Goal: Transaction & Acquisition: Purchase product/service

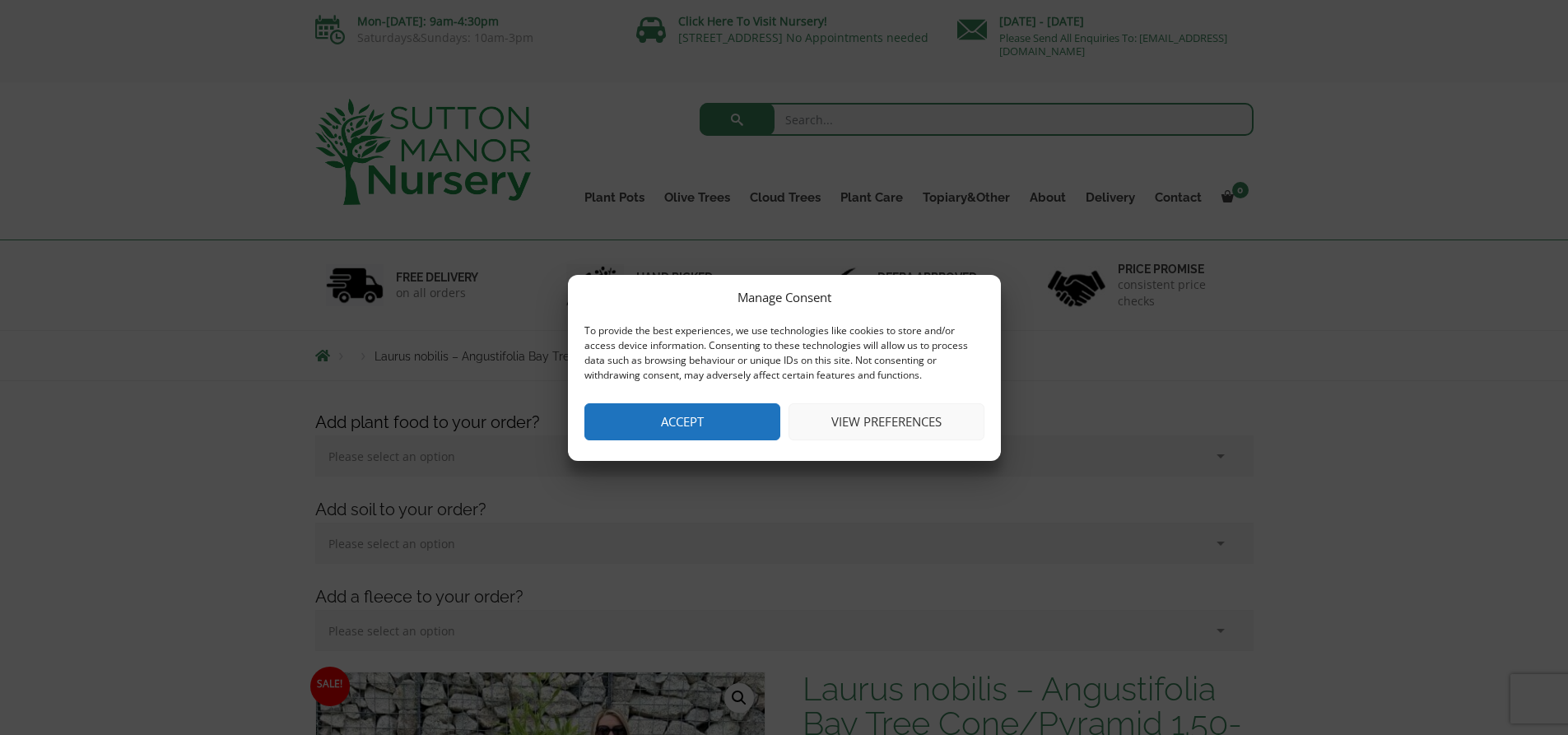
click at [872, 422] on button "View preferences" at bounding box center [886, 422] width 195 height 37
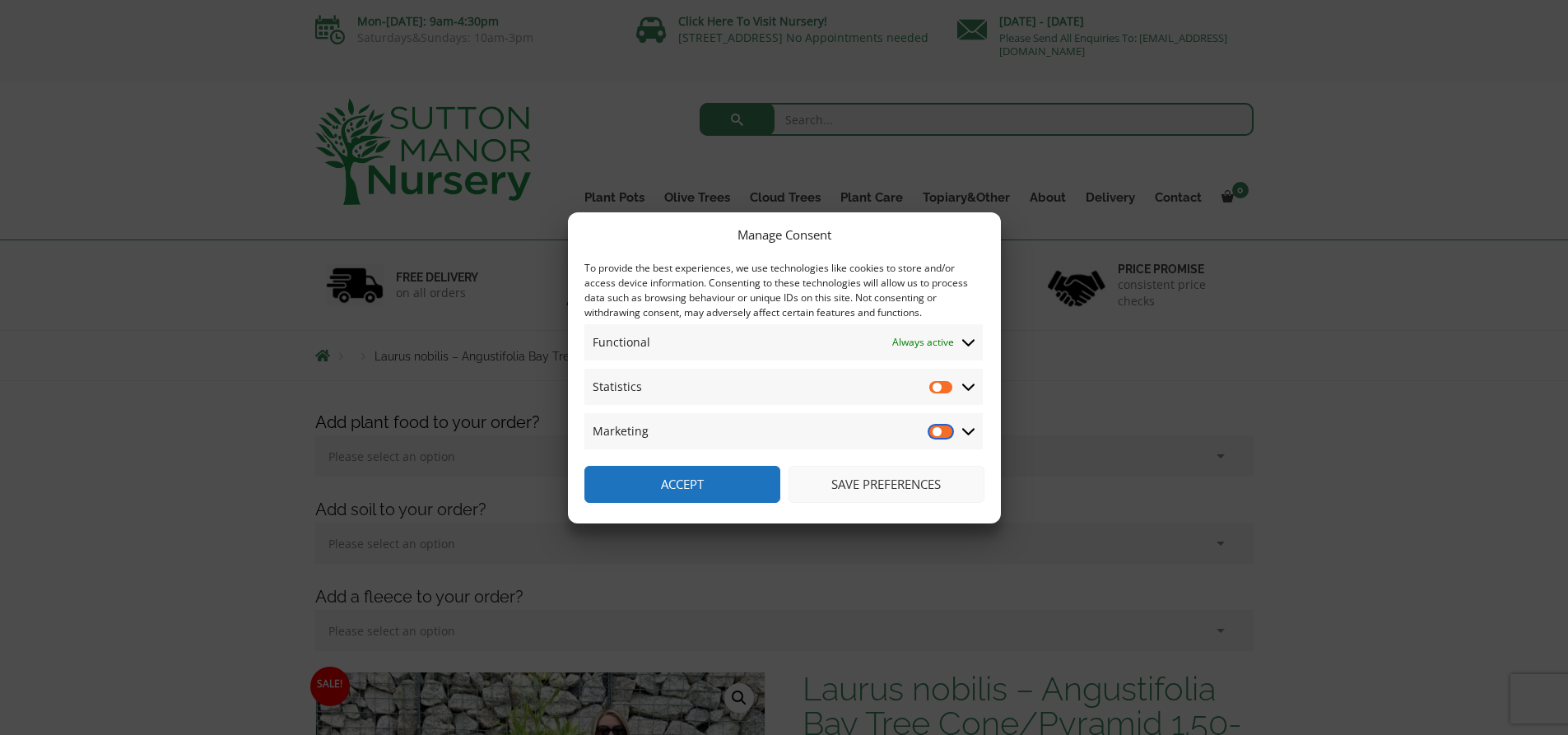
click at [942, 432] on input "Marketing" at bounding box center [941, 431] width 24 height 17
click at [936, 433] on input "Marketing" at bounding box center [941, 431] width 24 height 17
checkbox input "false"
click at [974, 388] on icon at bounding box center [969, 386] width 14 height 15
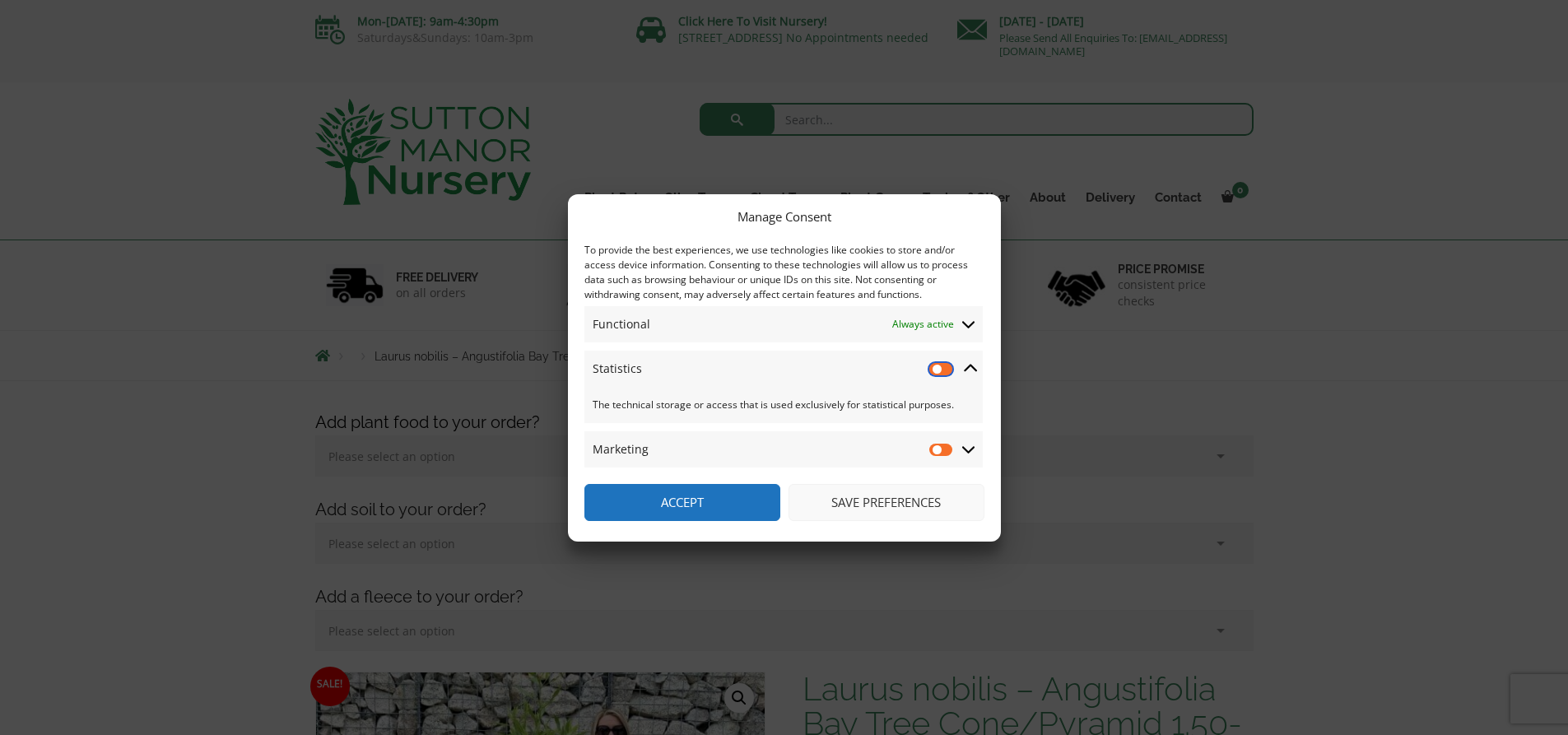
click at [945, 368] on input "Statistics" at bounding box center [941, 368] width 24 height 17
click at [931, 371] on input "Statistics" at bounding box center [941, 368] width 24 height 17
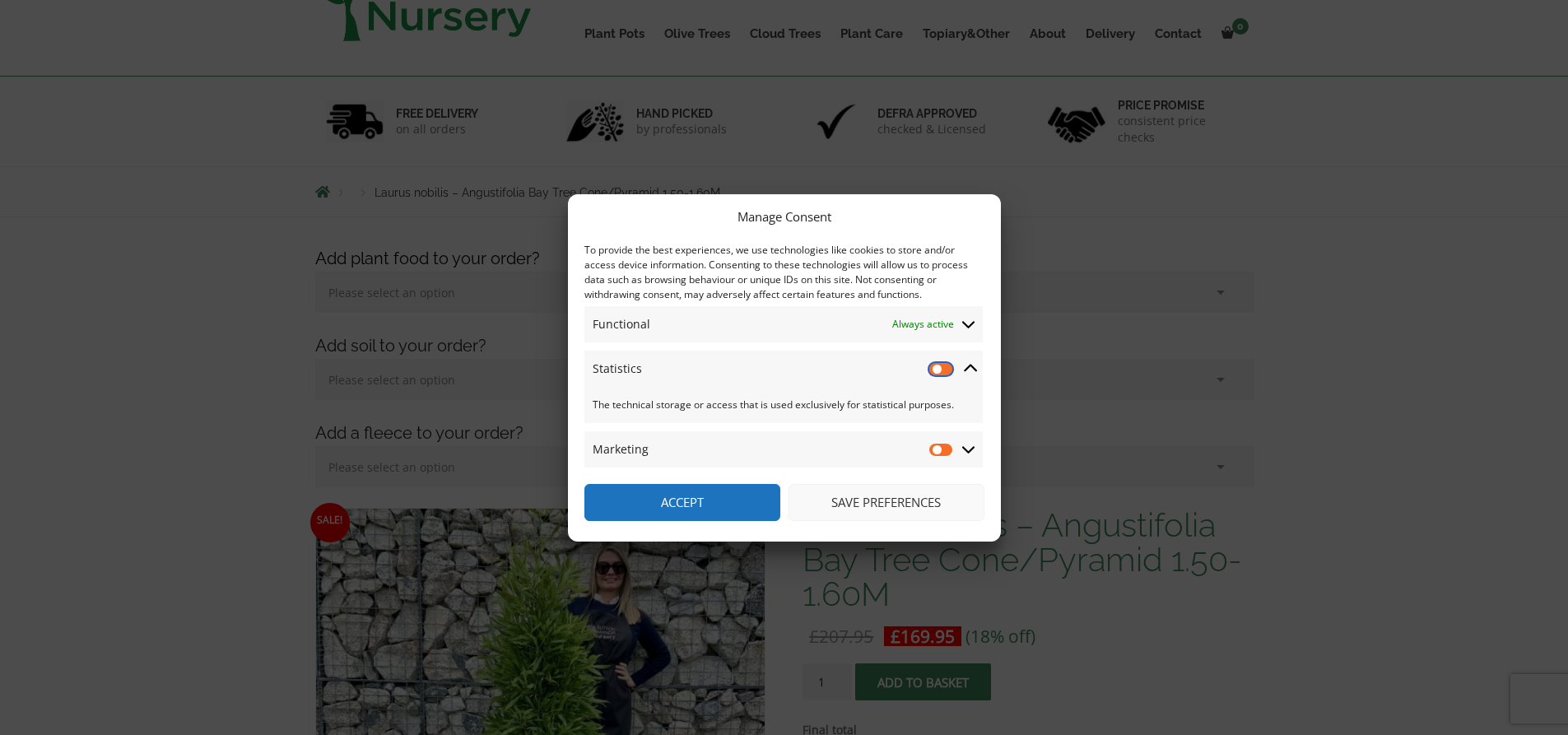
scroll to position [164, 0]
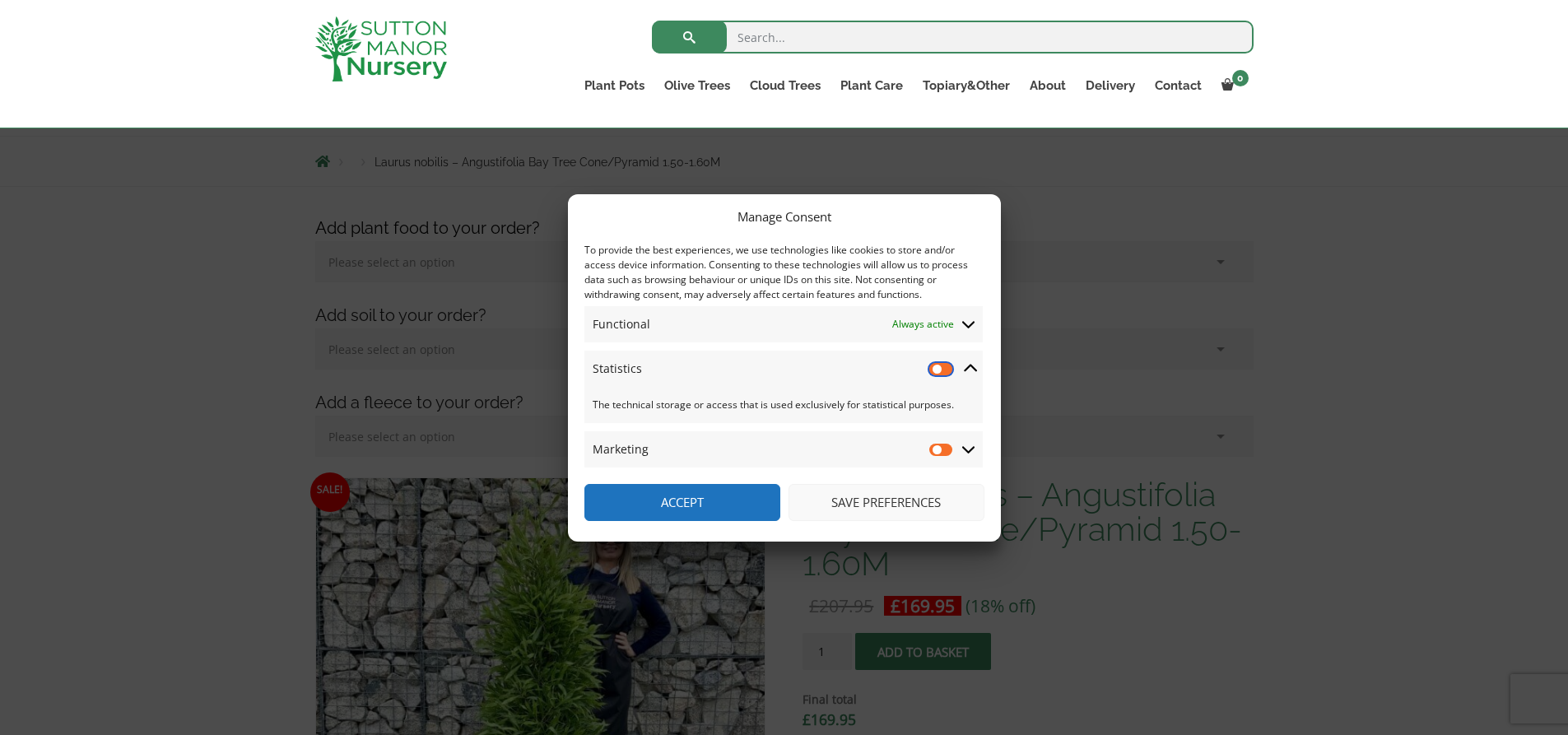
click at [947, 367] on input "Statistics" at bounding box center [941, 368] width 24 height 17
click at [936, 366] on input "Statistics" at bounding box center [941, 368] width 24 height 17
checkbox input "false"
click at [893, 495] on button "Save preferences" at bounding box center [886, 503] width 195 height 37
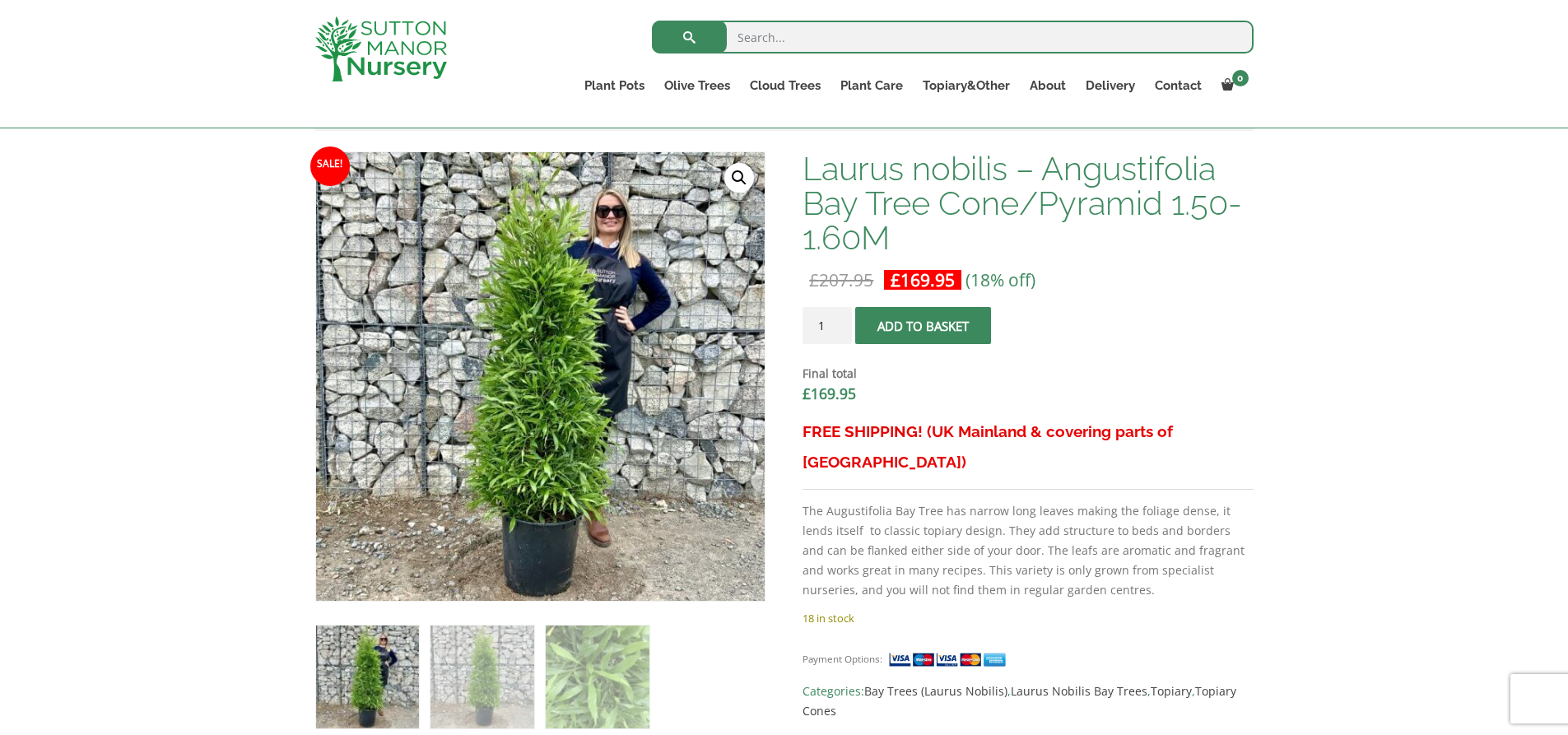
scroll to position [494, 0]
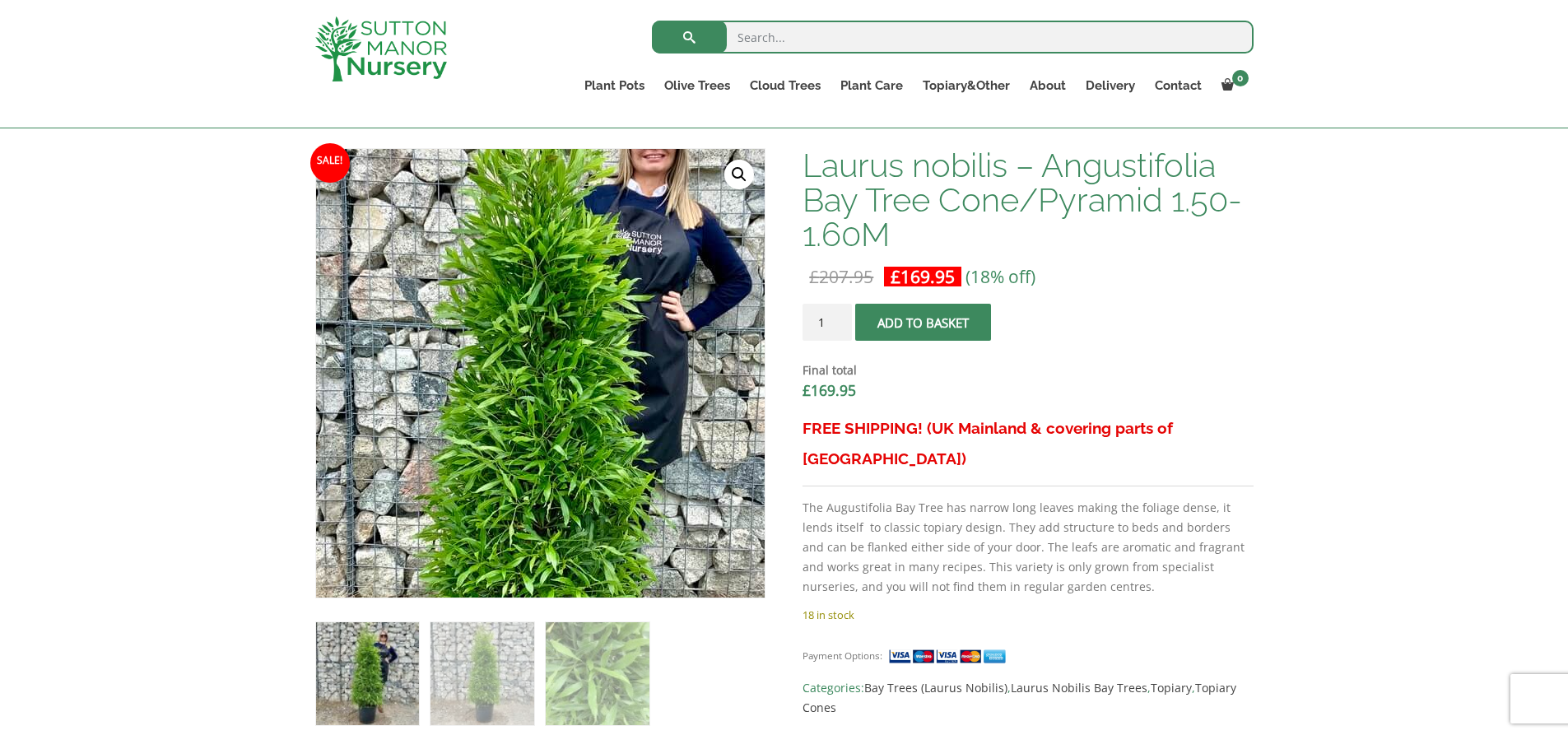
click at [540, 322] on img at bounding box center [540, 405] width 729 height 729
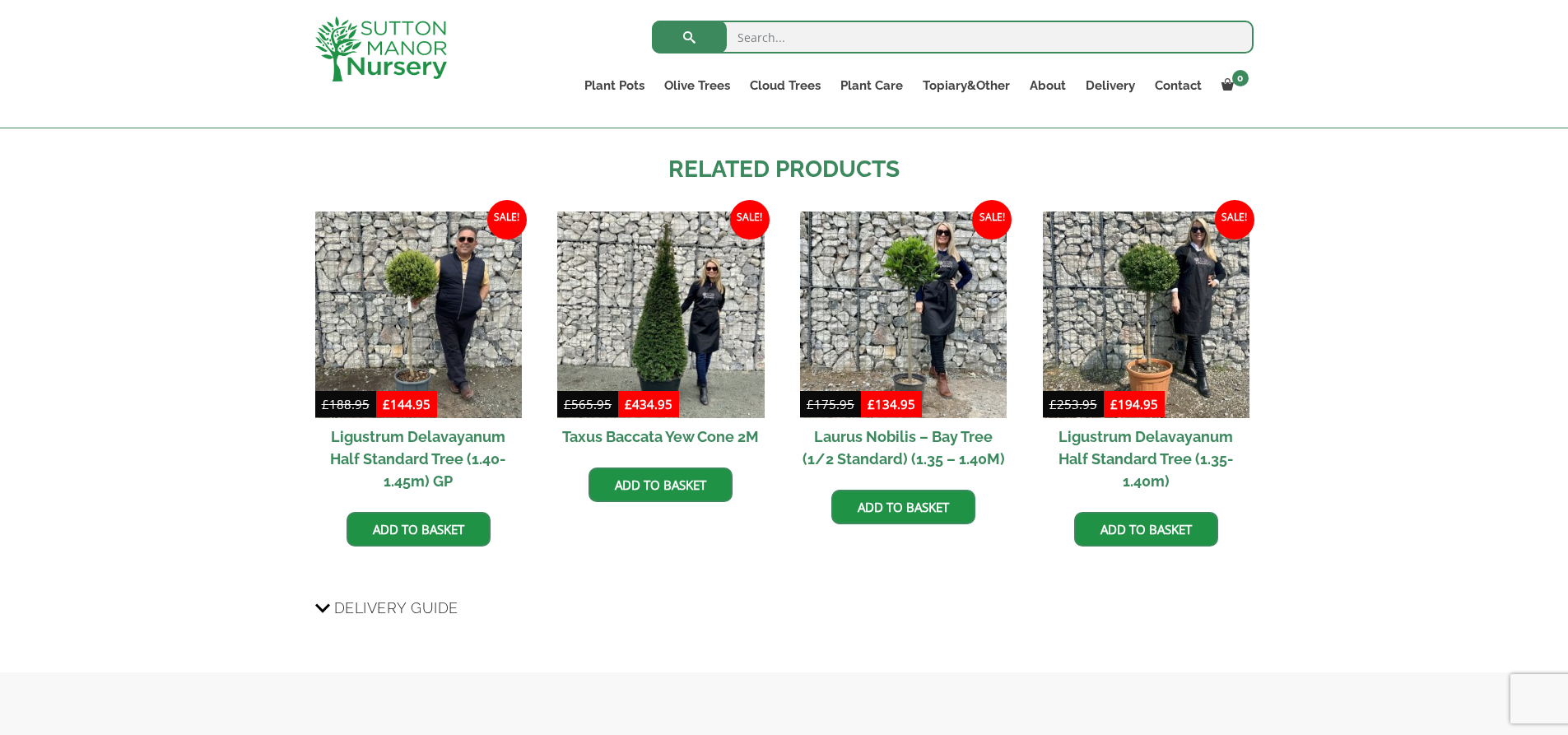
scroll to position [2140, 0]
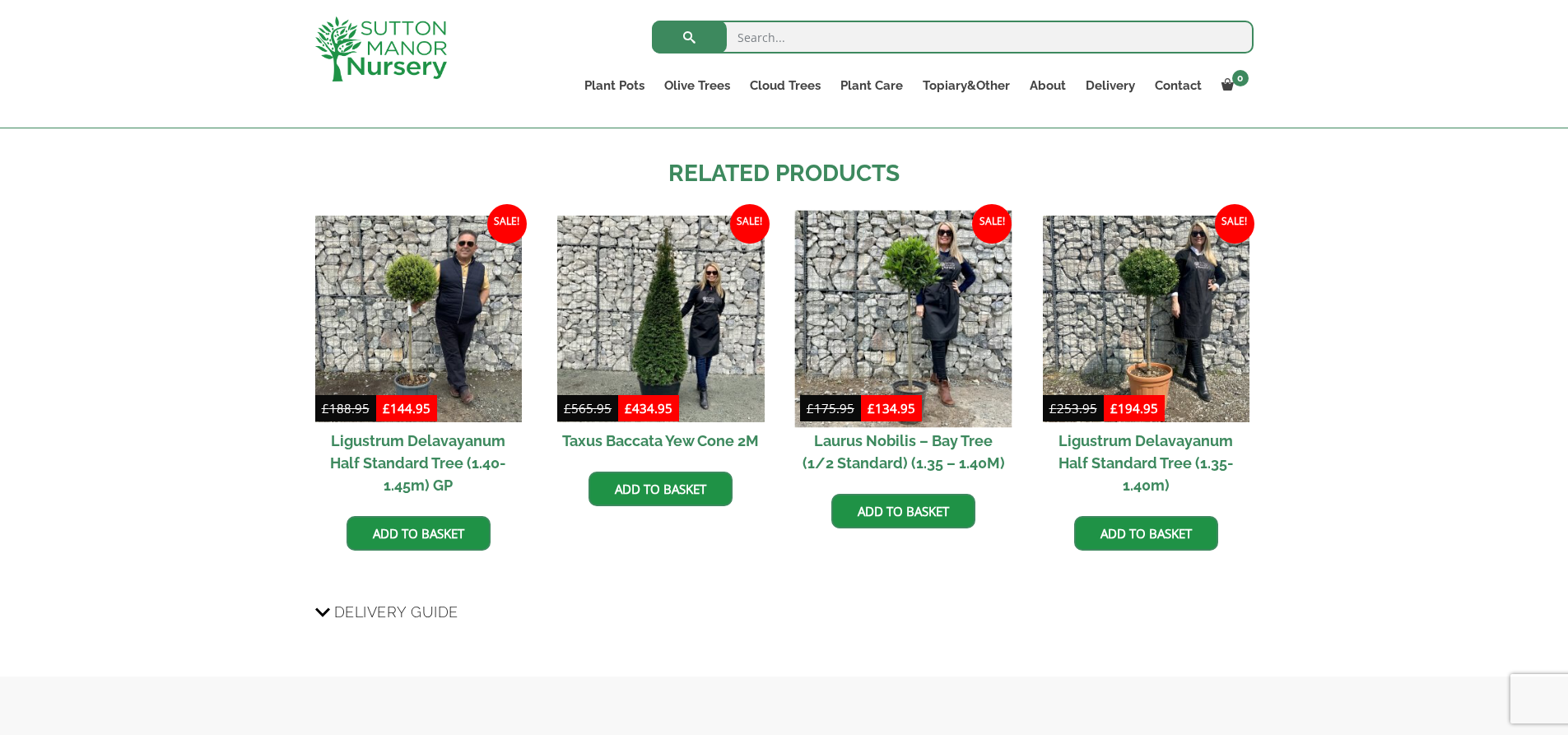
click at [926, 313] on img at bounding box center [904, 319] width 218 height 218
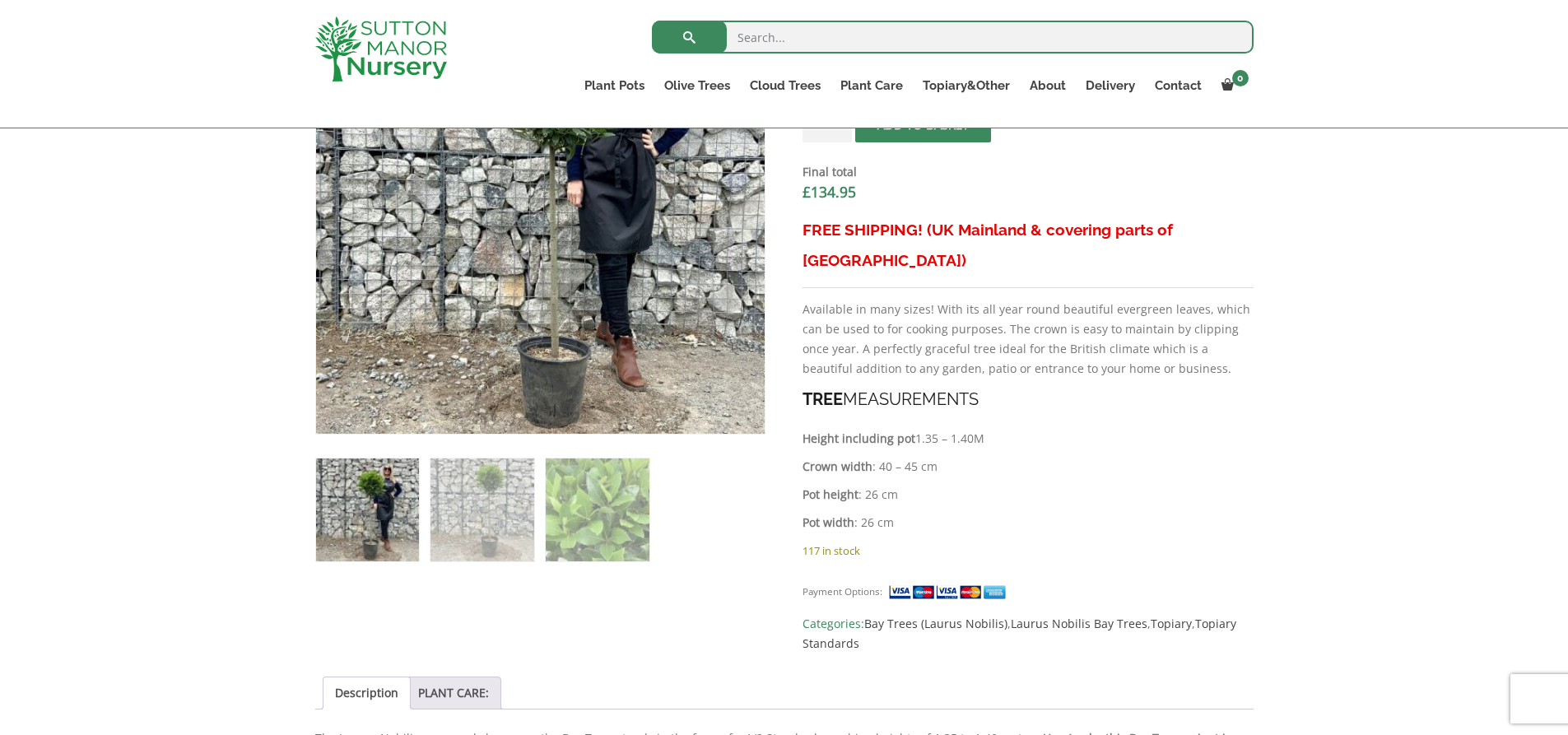
scroll to position [658, 0]
click at [596, 505] on img at bounding box center [597, 509] width 103 height 103
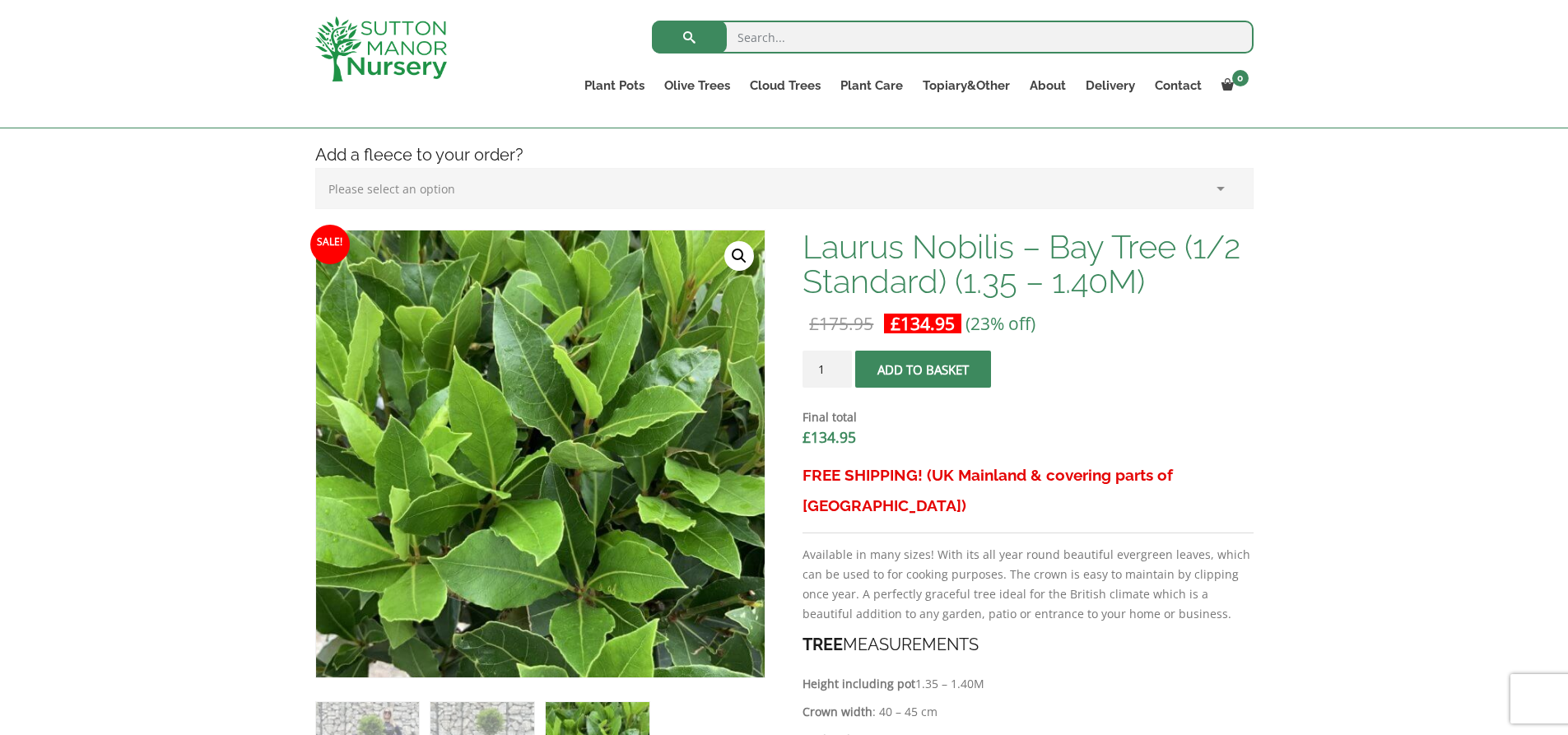
scroll to position [411, 0]
click at [736, 257] on link "🔍" at bounding box center [739, 257] width 29 height 29
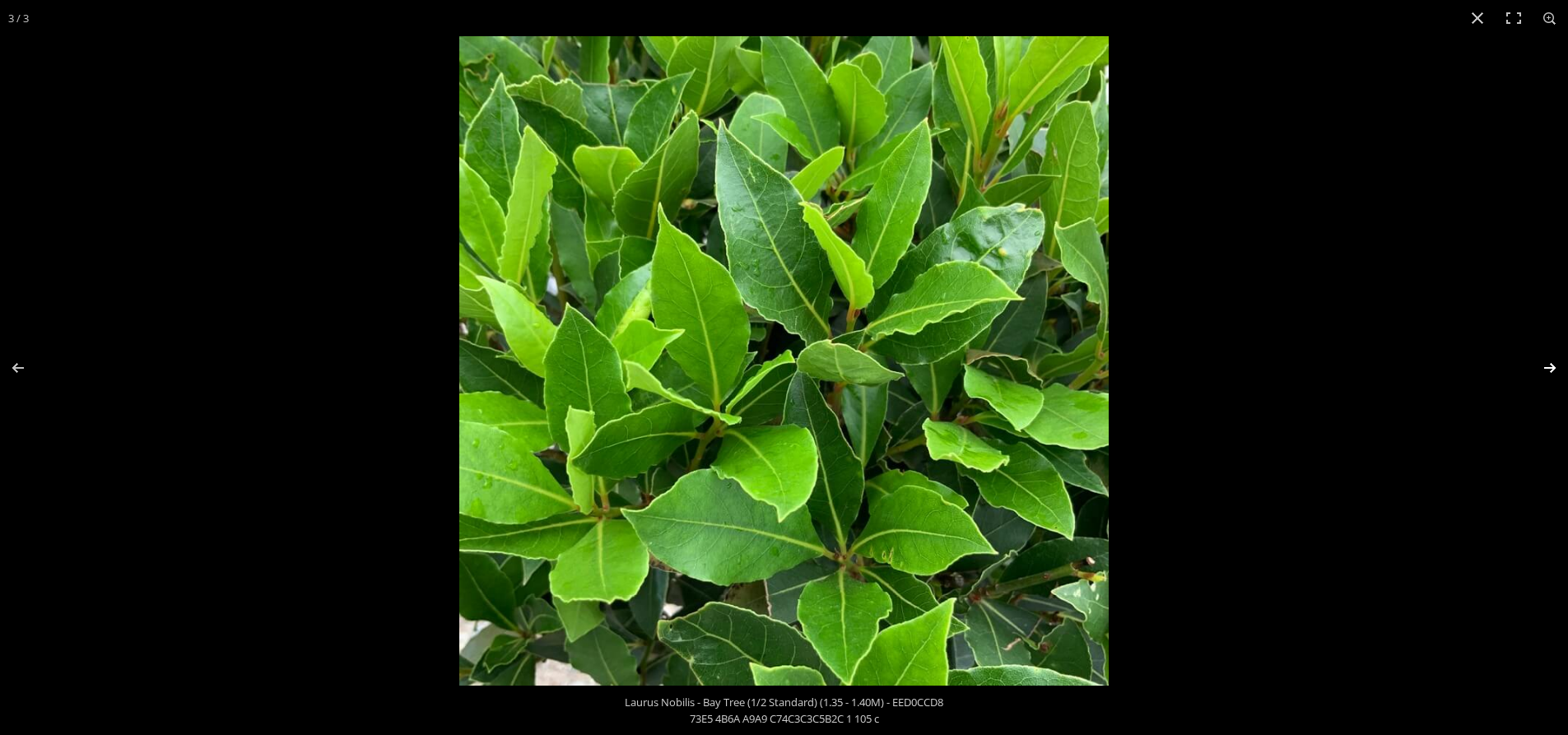
click at [1543, 365] on button "Next (arrow right)" at bounding box center [1539, 368] width 57 height 83
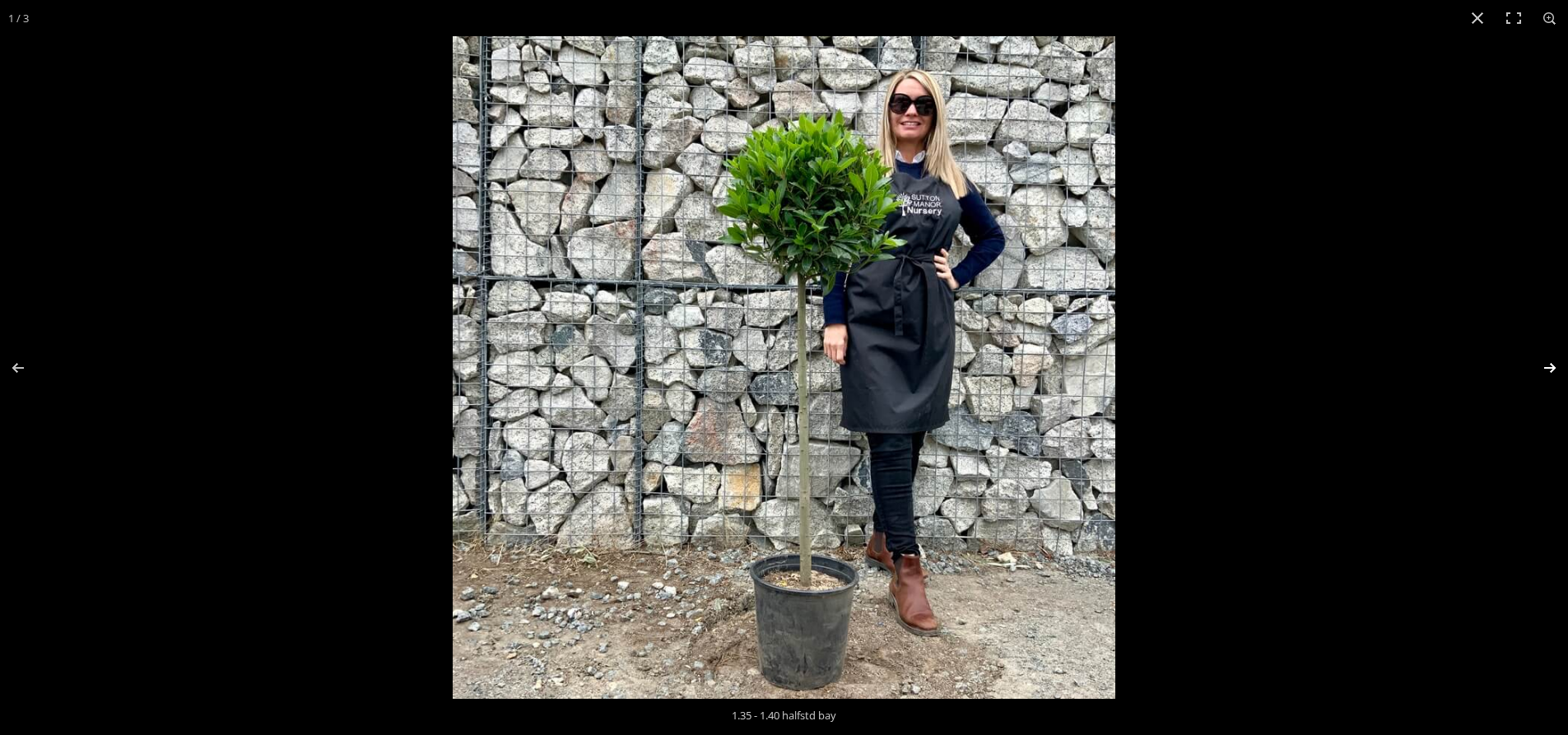
click at [1543, 365] on button "Next (arrow right)" at bounding box center [1539, 368] width 57 height 83
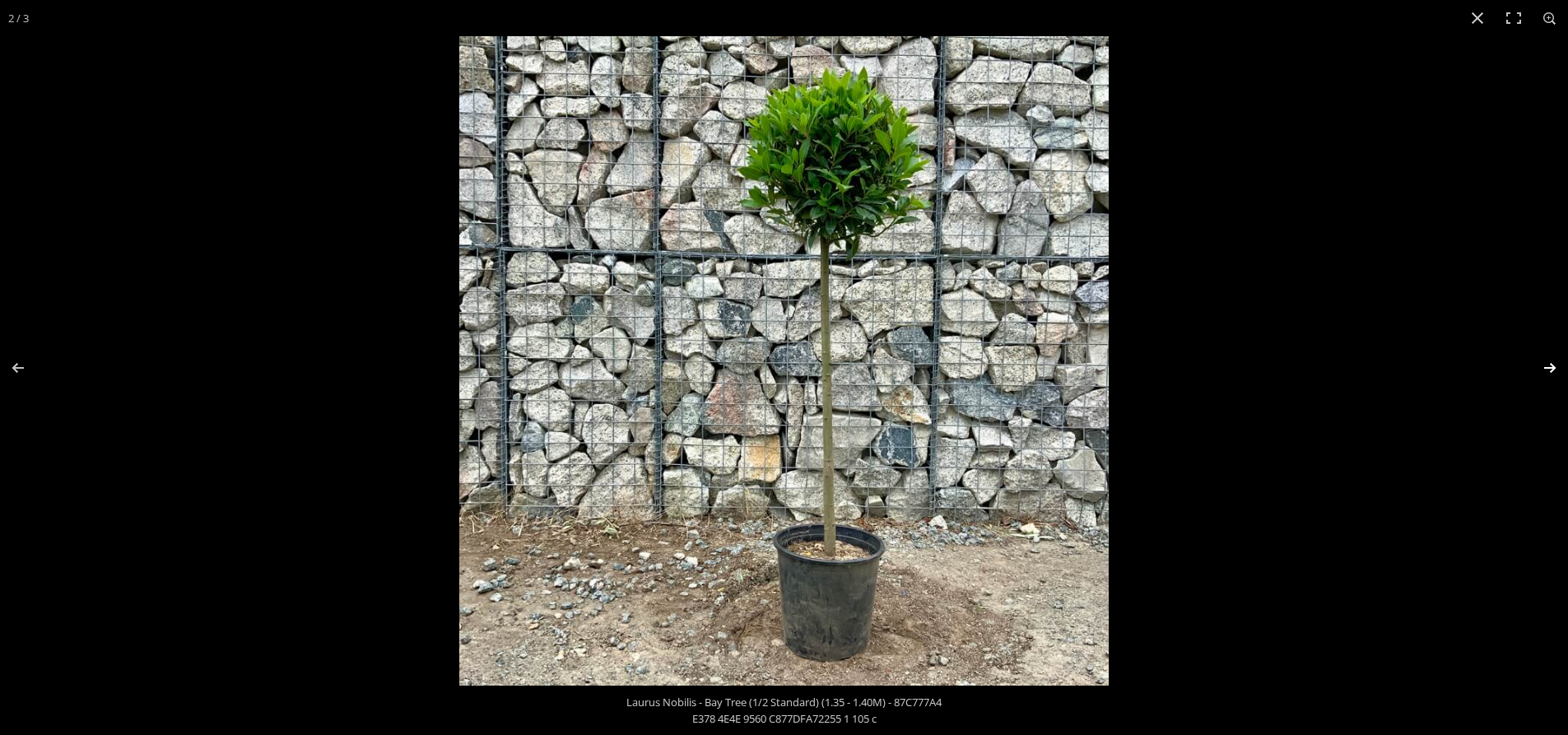
click at [1543, 366] on button "Next (arrow right)" at bounding box center [1539, 368] width 57 height 83
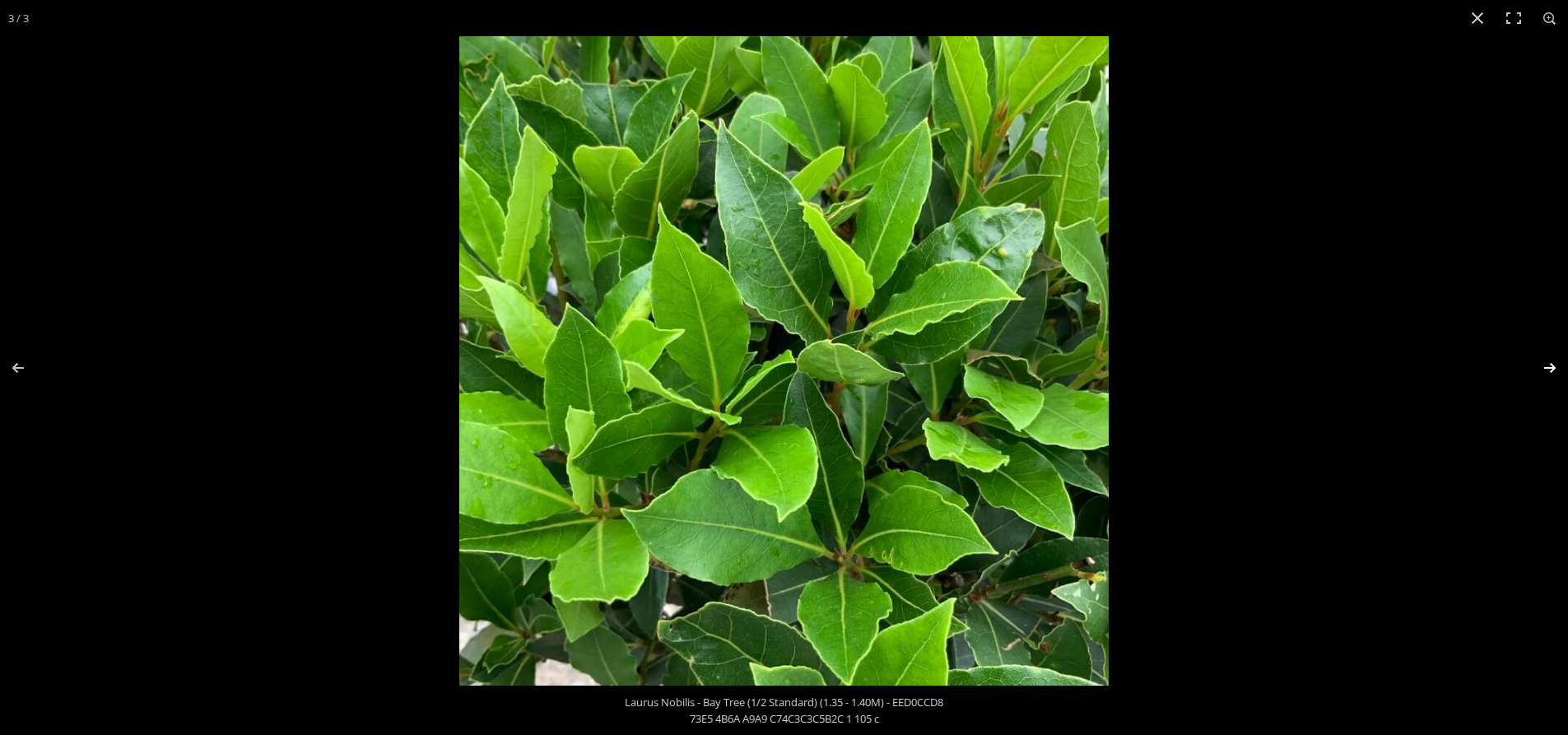
click at [1543, 366] on button "Next (arrow right)" at bounding box center [1539, 368] width 57 height 83
